Goal: Task Accomplishment & Management: Manage account settings

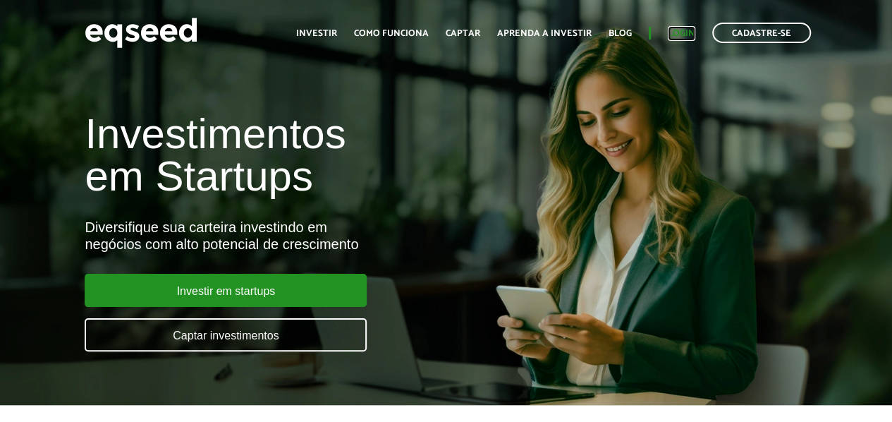
click at [678, 35] on link "Login" at bounding box center [682, 33] width 28 height 9
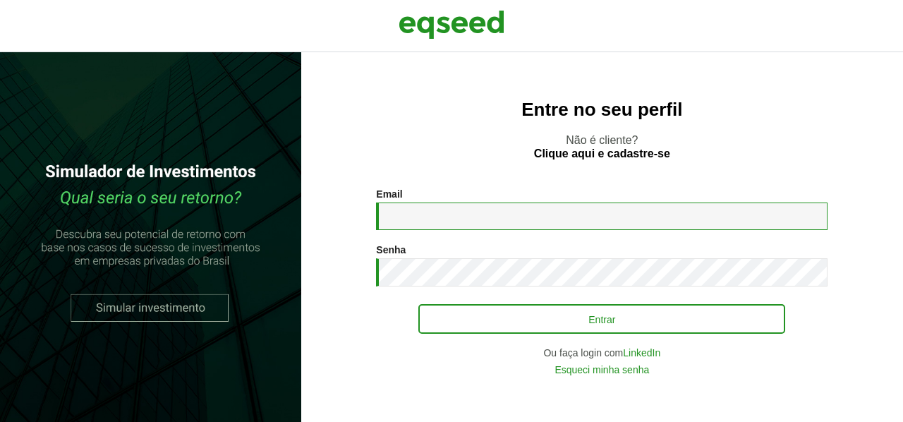
type input "**********"
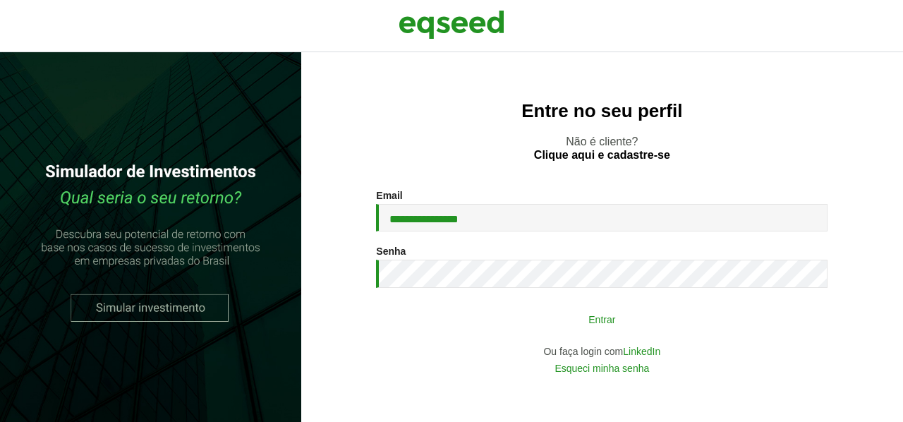
click at [608, 326] on button "Entrar" at bounding box center [601, 318] width 367 height 27
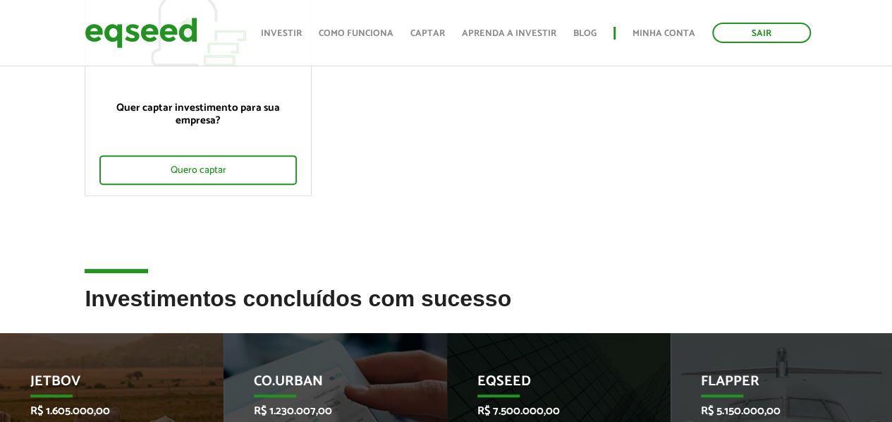
scroll to position [423, 0]
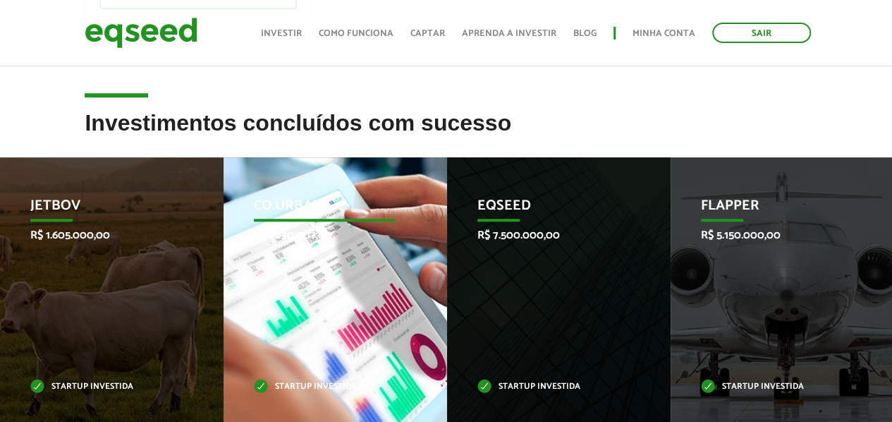
click at [317, 333] on div "Co.Urban R$ 1.230.007,00 Startup investida" at bounding box center [325, 294] width 202 height 274
click at [296, 389] on p "Startup investida" at bounding box center [325, 387] width 142 height 8
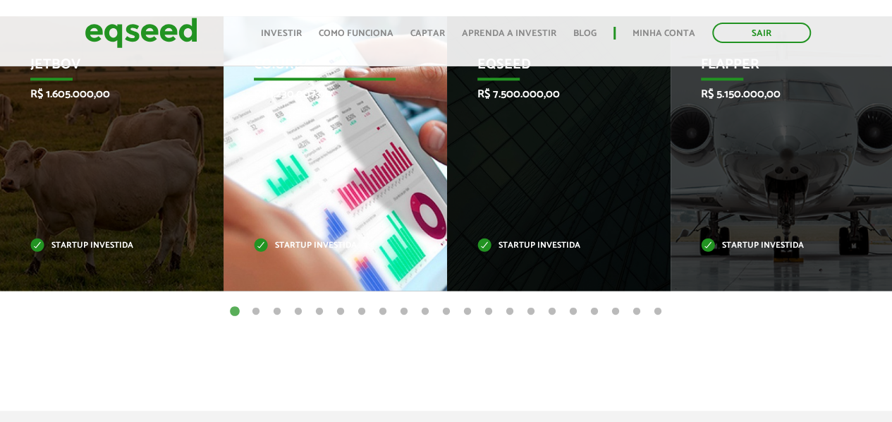
click at [300, 190] on div "Co.Urban R$ 1.230.007,00 Startup investida" at bounding box center [325, 153] width 202 height 274
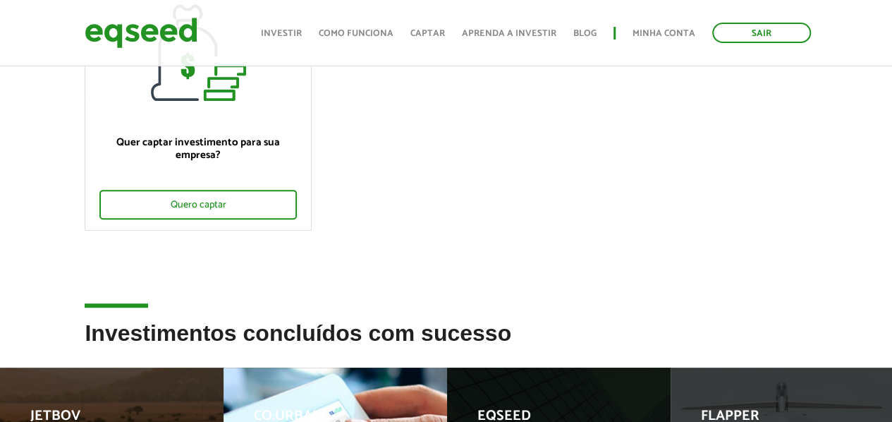
scroll to position [282, 0]
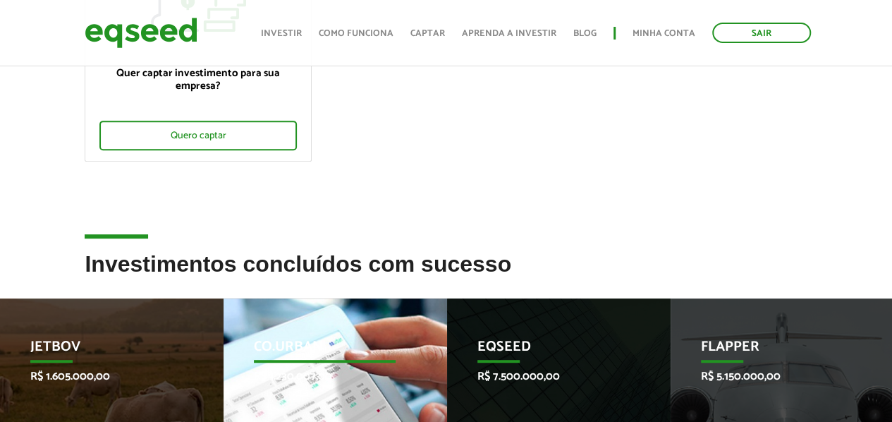
click at [294, 339] on p "Co.Urban" at bounding box center [325, 351] width 142 height 24
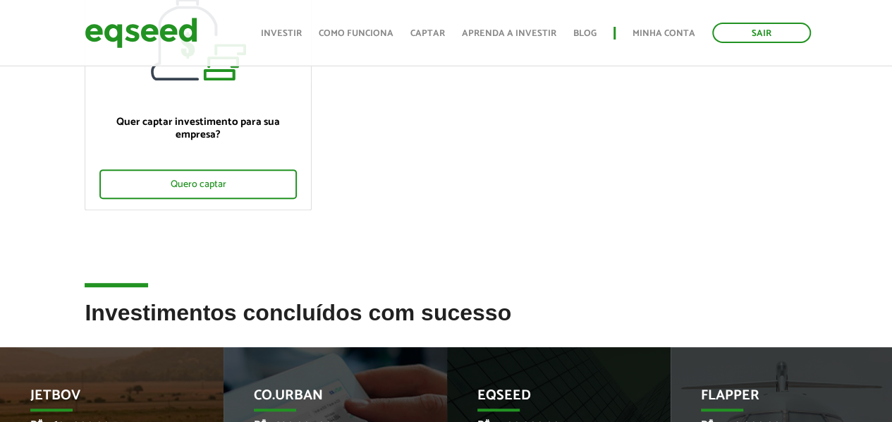
scroll to position [212, 0]
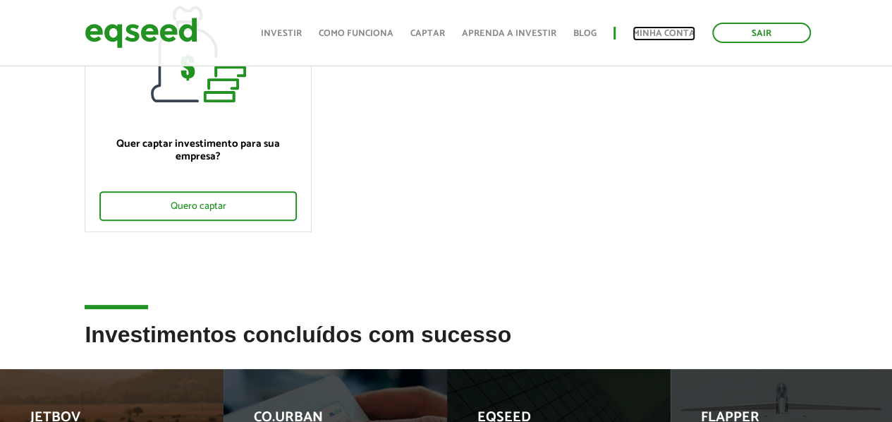
click at [676, 35] on link "Minha conta" at bounding box center [664, 33] width 63 height 9
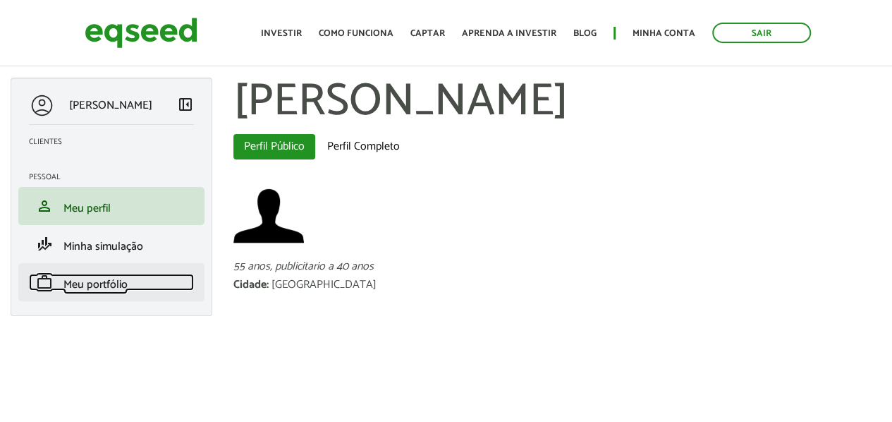
click at [112, 281] on span "Meu portfólio" at bounding box center [95, 284] width 64 height 19
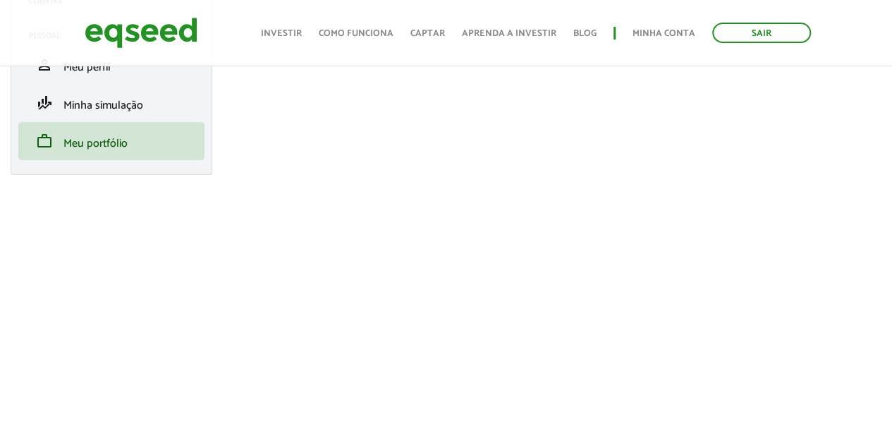
scroll to position [353, 0]
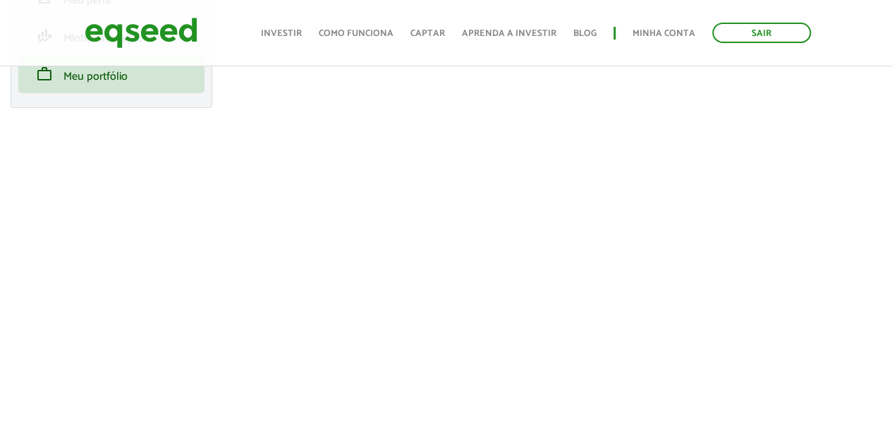
scroll to position [212, 0]
